Goal: Task Accomplishment & Management: Manage account settings

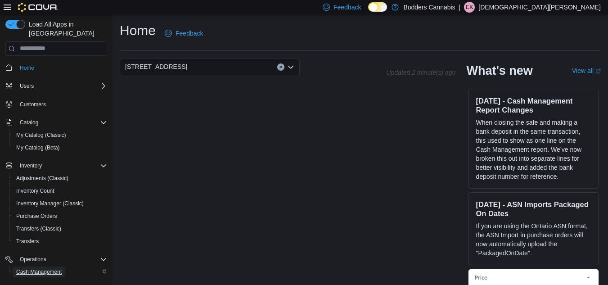
click at [36, 266] on span "Cash Management" at bounding box center [38, 271] width 45 height 11
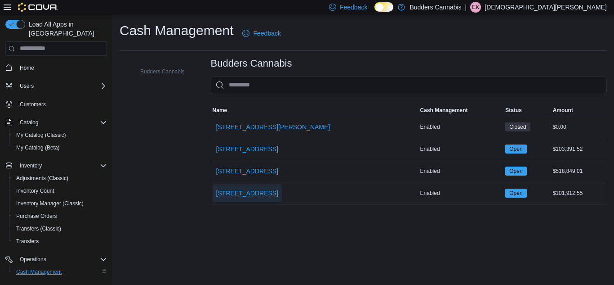
click at [269, 196] on span "[STREET_ADDRESS]" at bounding box center [247, 192] width 62 height 9
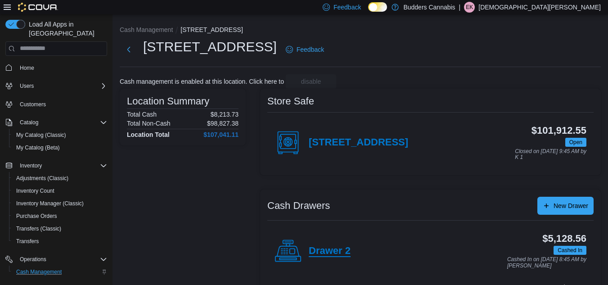
click at [330, 248] on h4 "Drawer 2" at bounding box center [329, 251] width 42 height 12
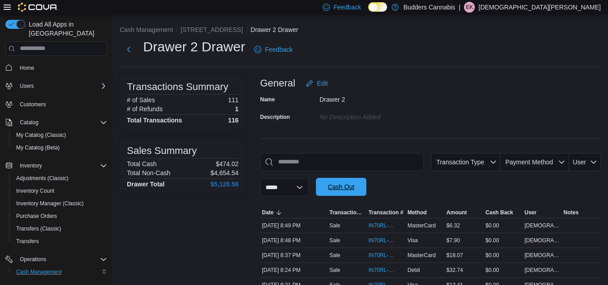
click at [344, 182] on span "Cash Out" at bounding box center [341, 187] width 40 height 18
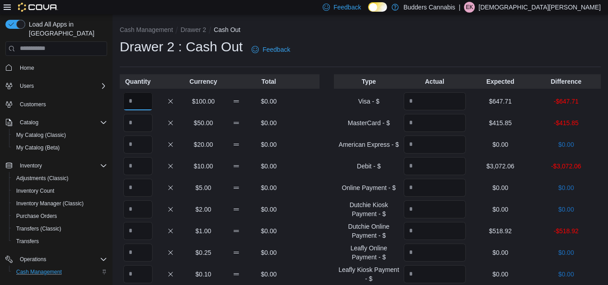
click at [139, 101] on input "Quantity" at bounding box center [137, 101] width 29 height 18
type input "*"
click at [134, 121] on input "Quantity" at bounding box center [137, 123] width 29 height 18
type input "*"
click at [140, 140] on input "Quantity" at bounding box center [137, 144] width 29 height 18
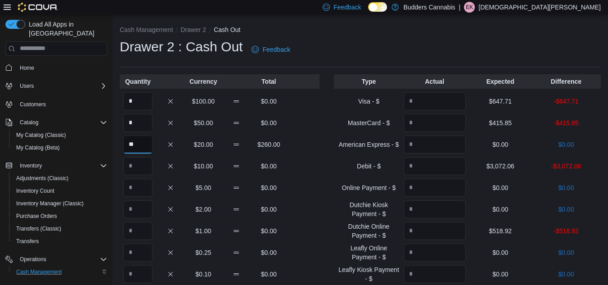
type input "**"
click at [143, 164] on input "Quantity" at bounding box center [137, 166] width 29 height 18
type input "*"
click at [140, 183] on input "Quantity" at bounding box center [137, 188] width 29 height 18
type input "**"
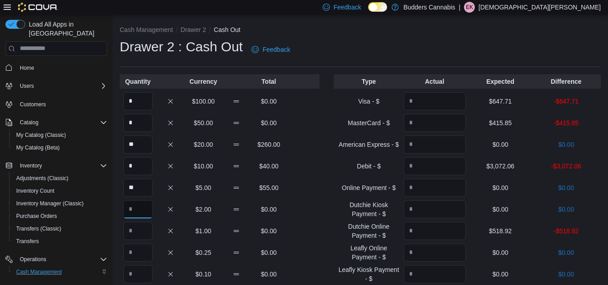
click at [139, 205] on input "Quantity" at bounding box center [137, 209] width 29 height 18
type input "**"
click at [142, 231] on input "Quantity" at bounding box center [137, 231] width 29 height 18
type input "**"
click at [139, 250] on input "Quantity" at bounding box center [137, 252] width 29 height 18
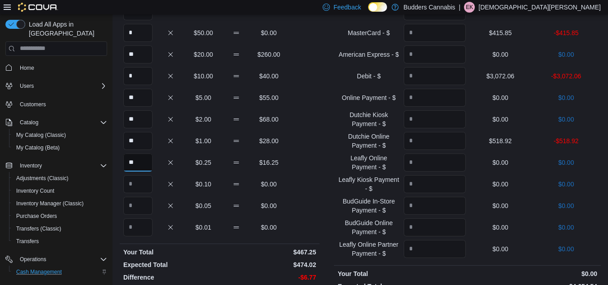
scroll to position [135, 0]
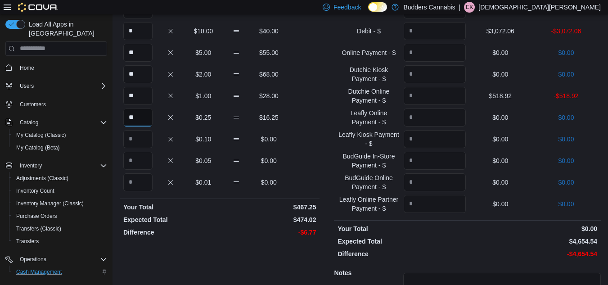
type input "**"
click at [147, 142] on input "Quantity" at bounding box center [137, 139] width 29 height 18
type input "**"
click at [141, 160] on input "Quantity" at bounding box center [137, 161] width 29 height 18
type input "**"
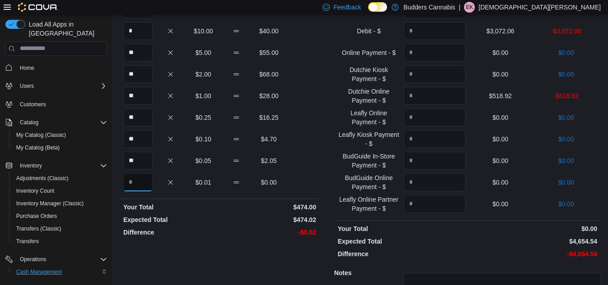
click at [143, 180] on input "Quantity" at bounding box center [137, 182] width 29 height 18
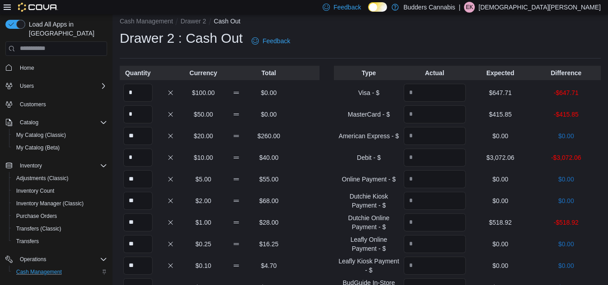
scroll to position [0, 0]
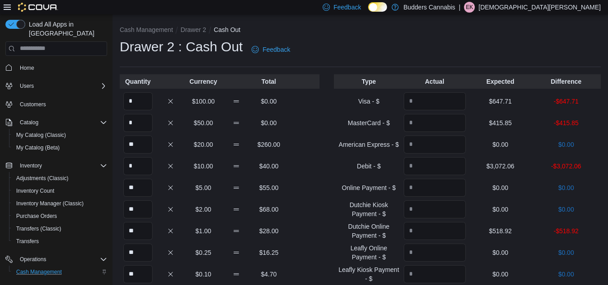
type input "*"
click at [432, 102] on input "Quantity" at bounding box center [434, 101] width 62 height 18
type input "******"
click at [452, 121] on input "Quantity" at bounding box center [434, 123] width 62 height 18
type input "******"
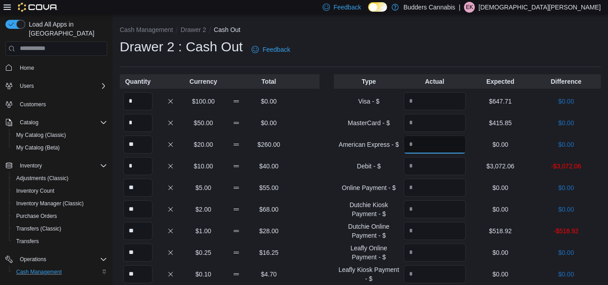
click at [439, 148] on input "Quantity" at bounding box center [434, 144] width 62 height 18
type input "*"
click at [439, 161] on input "Quantity" at bounding box center [434, 166] width 62 height 18
type input "*******"
click at [436, 180] on input "Quantity" at bounding box center [434, 188] width 62 height 18
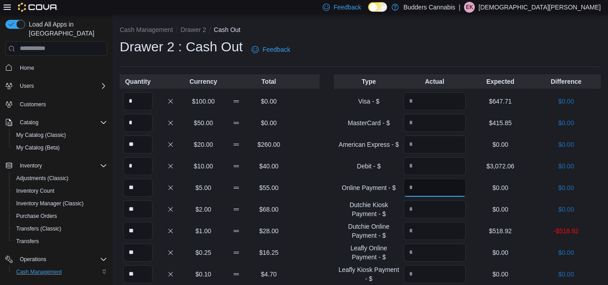
type input "*"
click at [437, 210] on input "Quantity" at bounding box center [434, 209] width 62 height 18
type input "*"
click at [441, 227] on input "Quantity" at bounding box center [434, 231] width 62 height 18
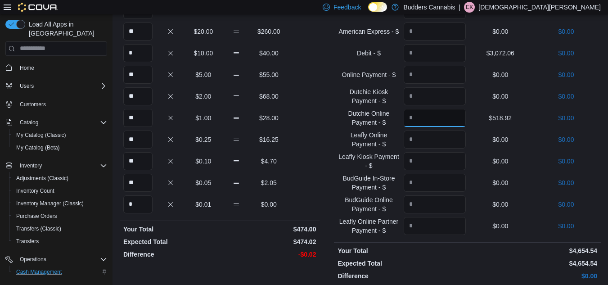
scroll to position [135, 0]
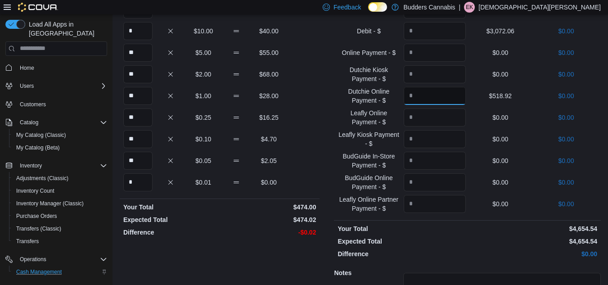
type input "******"
click at [441, 116] on input "Quantity" at bounding box center [434, 117] width 62 height 18
type input "*"
click at [439, 135] on input "Quantity" at bounding box center [434, 139] width 62 height 18
type input "*"
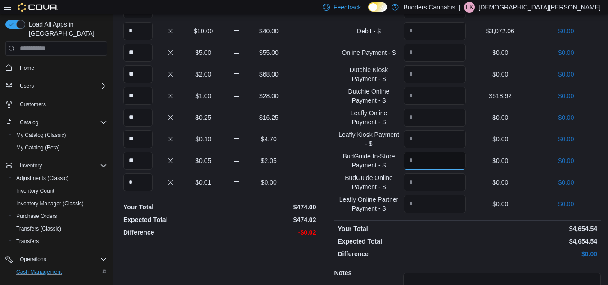
click at [437, 161] on input "Quantity" at bounding box center [434, 161] width 62 height 18
type input "*"
click at [436, 180] on input "Quantity" at bounding box center [434, 182] width 62 height 18
type input "*"
click at [439, 206] on input "Quantity" at bounding box center [434, 204] width 62 height 18
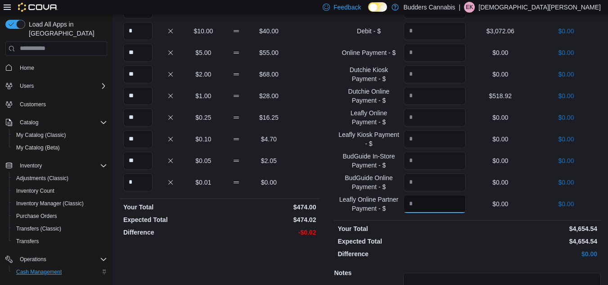
type input "*"
click at [433, 227] on p "Your Total" at bounding box center [401, 228] width 128 height 9
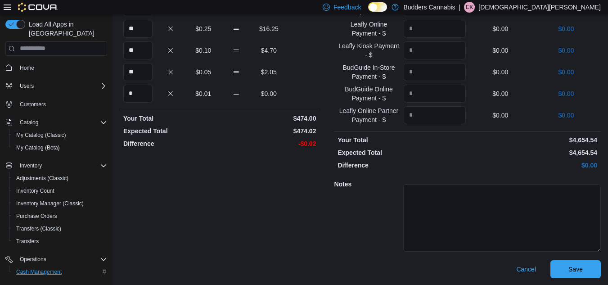
scroll to position [224, 0]
click at [577, 261] on span "Save" at bounding box center [575, 268] width 40 height 18
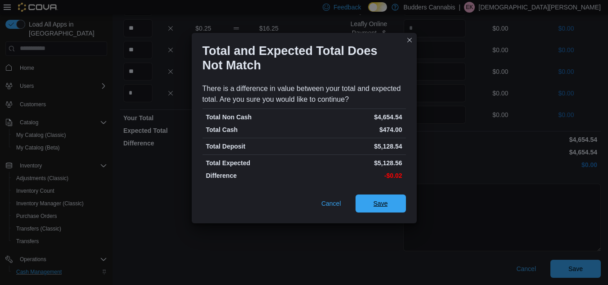
click at [368, 201] on span "Save" at bounding box center [381, 203] width 40 height 18
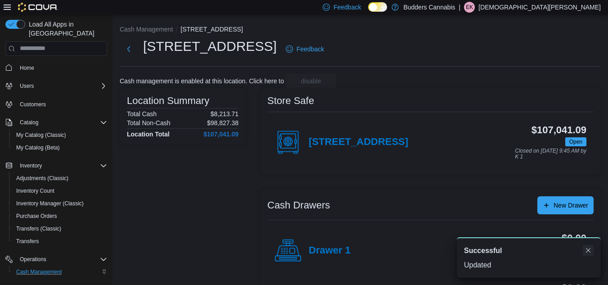
click at [590, 252] on button "Dismiss toast" at bounding box center [587, 250] width 11 height 11
